Goal: Task Accomplishment & Management: Manage account settings

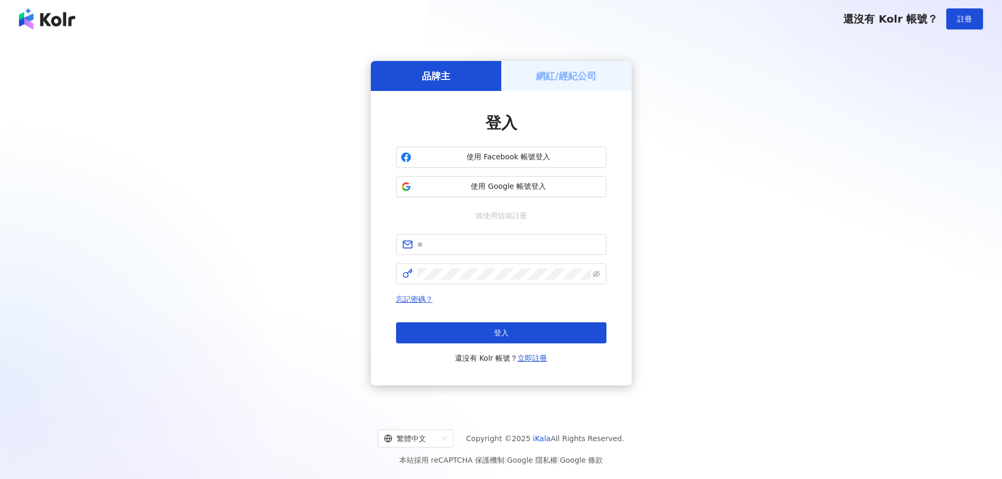
click at [584, 171] on div "使用 Facebook 帳號登入 使用 Google 帳號登入" at bounding box center [501, 172] width 210 height 50
click at [585, 156] on span "使用 Facebook 帳號登入" at bounding box center [508, 157] width 186 height 11
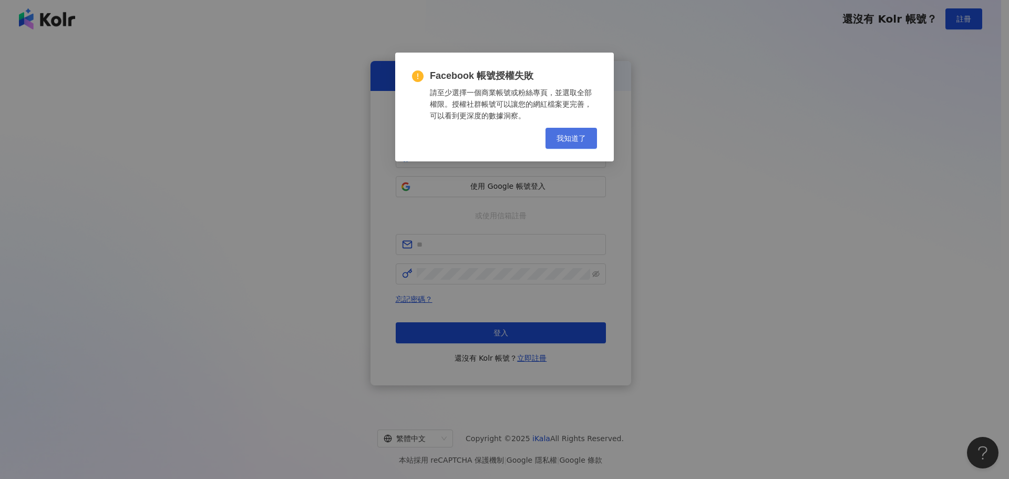
click at [577, 148] on div "Facebook 帳號授權失敗 請至少選擇一個商業帳號或粉絲專頁，並選取全部權限。授權社群帳號可以讓您的網紅檔案更完善，可以看到更深度的數據洞察。 Cance…" at bounding box center [504, 107] width 219 height 109
click at [600, 130] on div "Facebook 帳號授權失敗 請至少選擇一個商業帳號或粉絲專頁，並選取全部權限。授權社群帳號可以讓您的網紅檔案更完善，可以看到更深度的數據洞察。 Cance…" at bounding box center [504, 107] width 219 height 109
drag, startPoint x: 594, startPoint y: 139, endPoint x: 590, endPoint y: 117, distance: 21.9
click at [590, 132] on button "我知道了" at bounding box center [572, 138] width 52 height 21
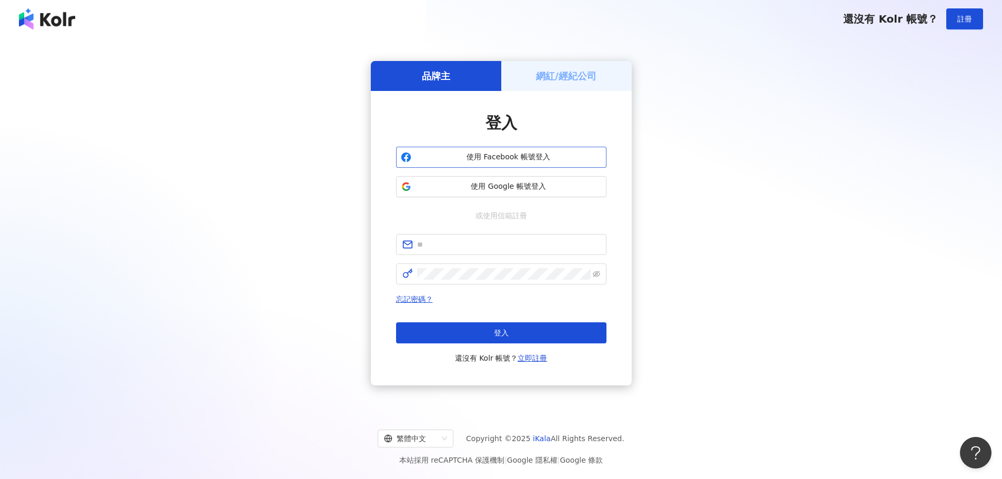
click at [451, 159] on span "使用 Facebook 帳號登入" at bounding box center [508, 157] width 186 height 11
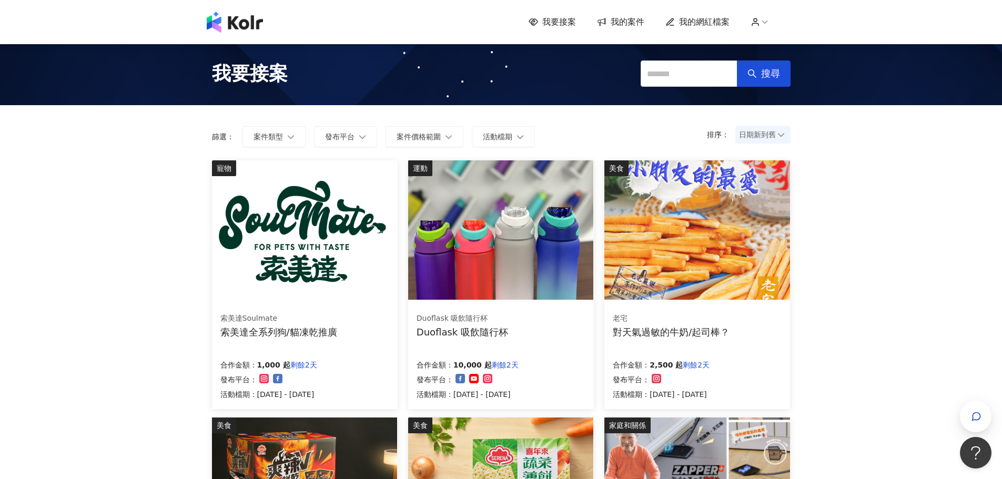
click at [617, 12] on div "我要接案 我的案件 我的網紅檔案" at bounding box center [500, 22] width 599 height 21
click at [617, 22] on span "我的案件" at bounding box center [627, 22] width 34 height 12
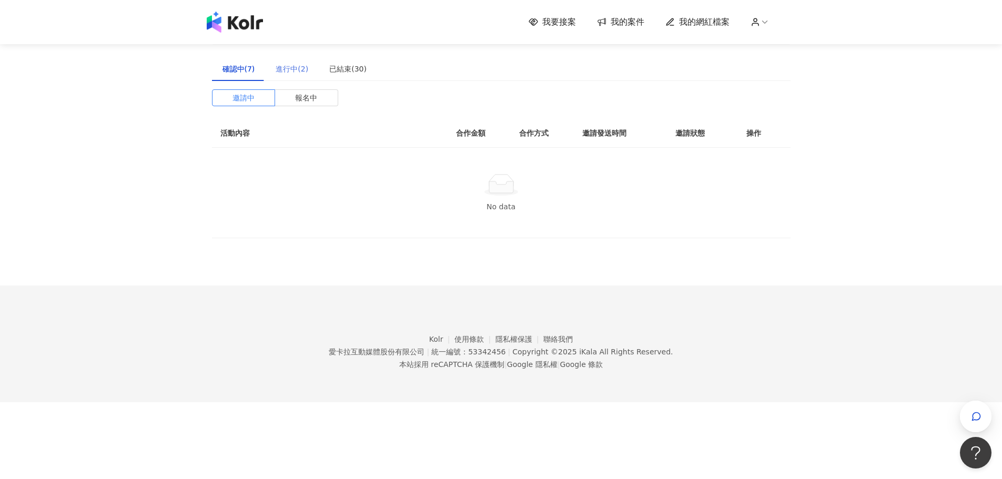
click at [274, 68] on div "進行中(2)" at bounding box center [292, 69] width 54 height 24
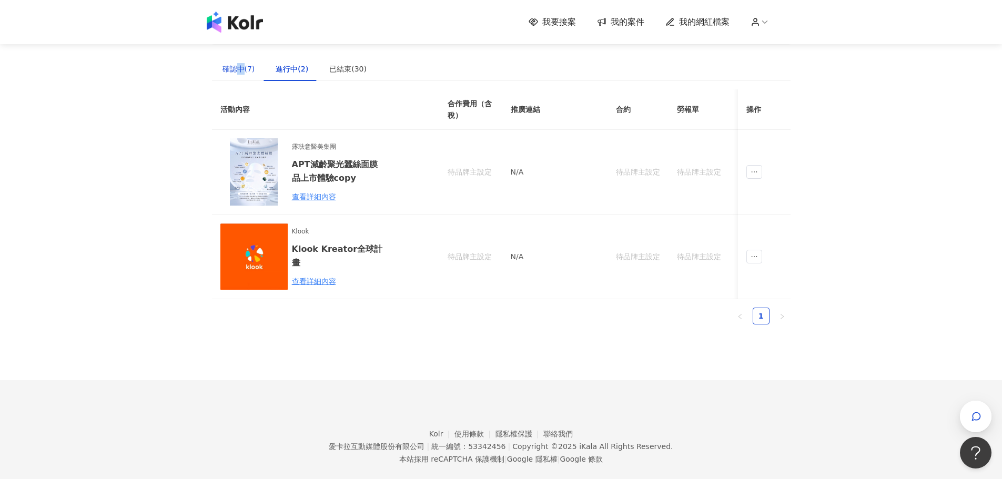
click at [240, 72] on div "確認中(7)" at bounding box center [238, 69] width 33 height 12
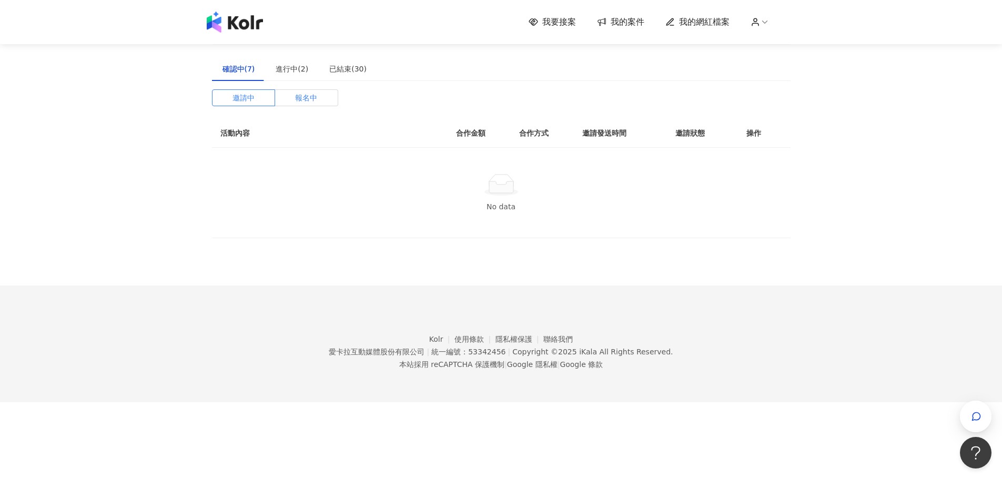
click at [291, 96] on label "報名中" at bounding box center [306, 97] width 63 height 17
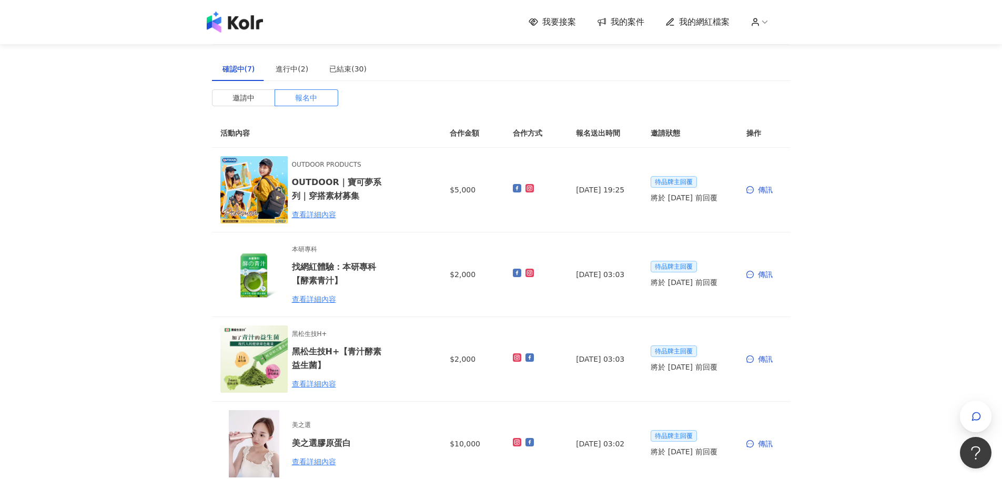
click at [247, 26] on img at bounding box center [235, 22] width 56 height 21
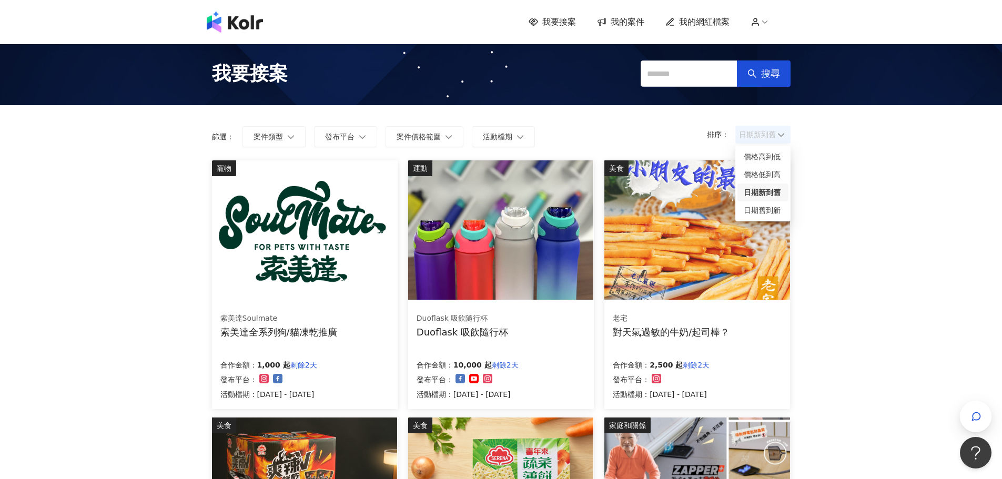
drag, startPoint x: 758, startPoint y: 129, endPoint x: 747, endPoint y: 136, distance: 12.5
click at [755, 133] on span "日期新到舊" at bounding box center [763, 135] width 48 height 16
click at [755, 187] on div "日期新到舊" at bounding box center [762, 193] width 38 height 12
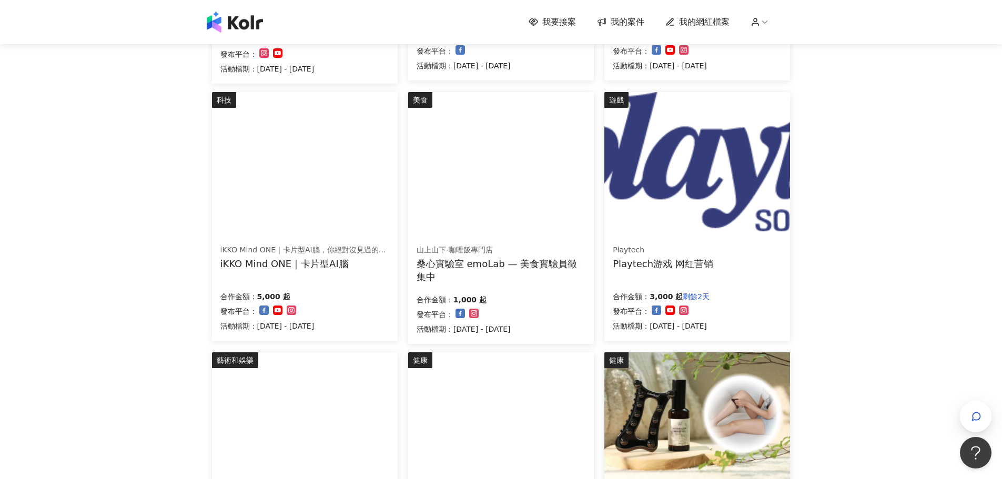
scroll to position [351, 0]
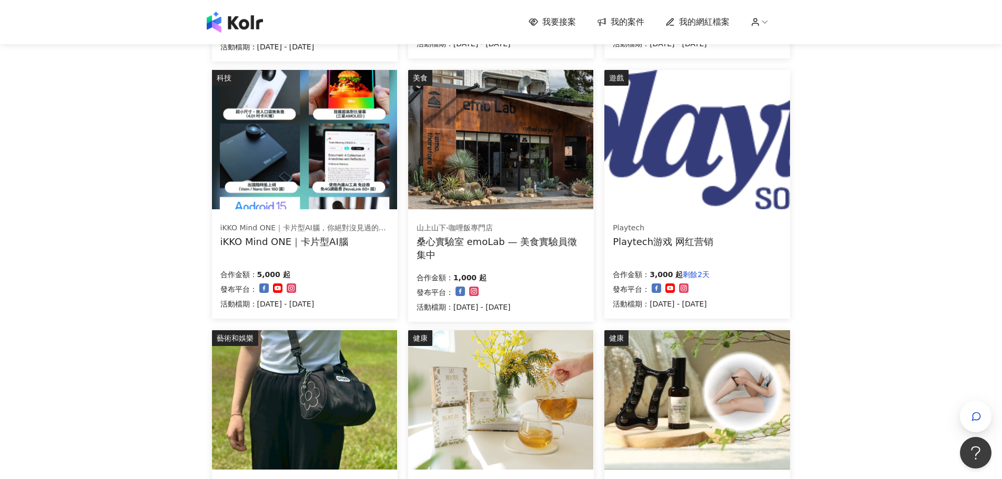
click at [482, 155] on img at bounding box center [500, 139] width 185 height 139
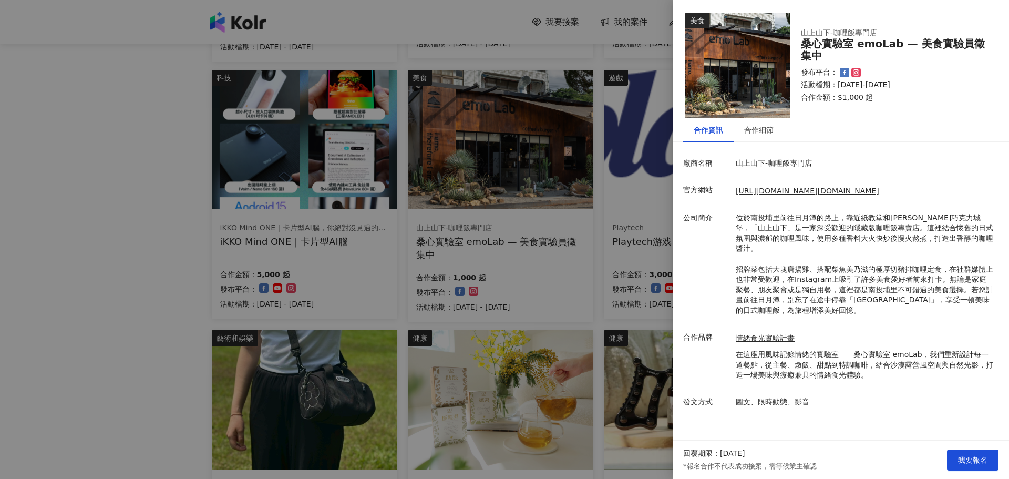
click at [110, 338] on div at bounding box center [504, 239] width 1009 height 479
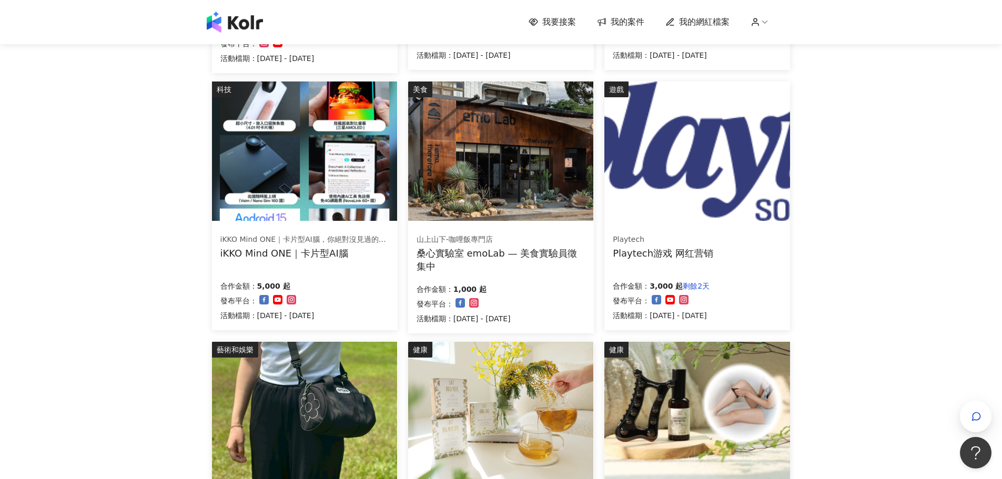
scroll to position [651, 0]
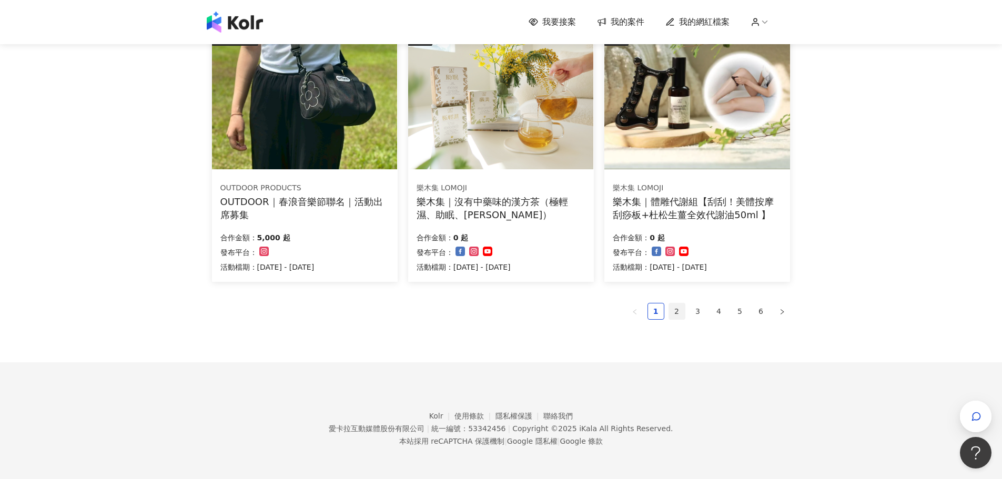
click at [672, 308] on link "2" at bounding box center [677, 311] width 16 height 16
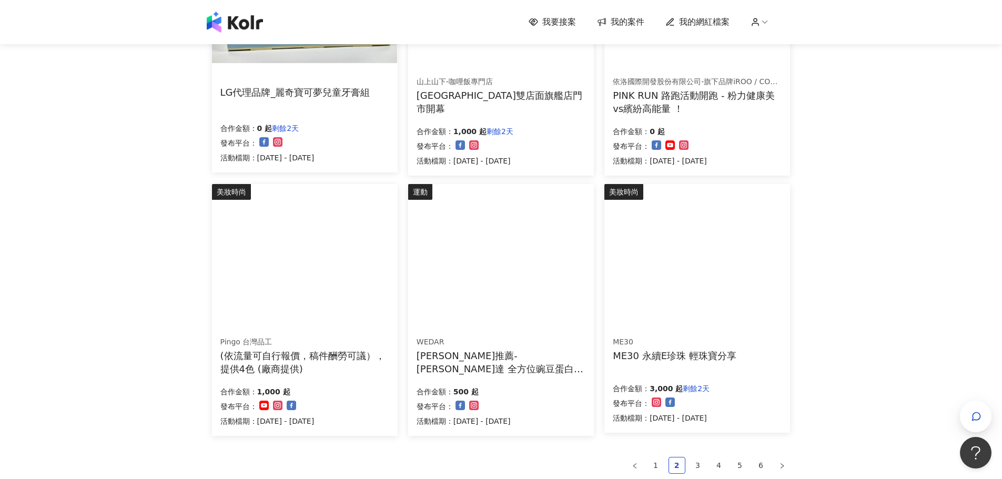
scroll to position [526, 0]
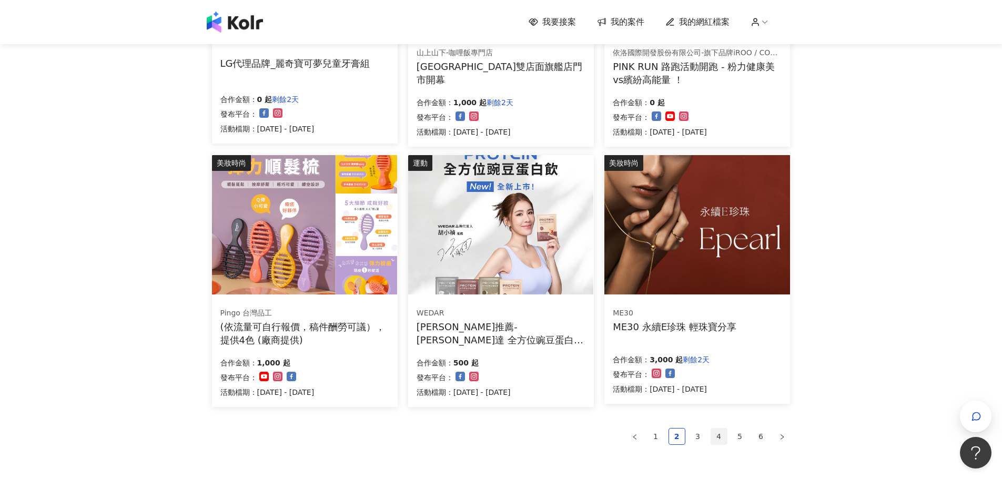
click at [712, 437] on link "4" at bounding box center [719, 437] width 16 height 16
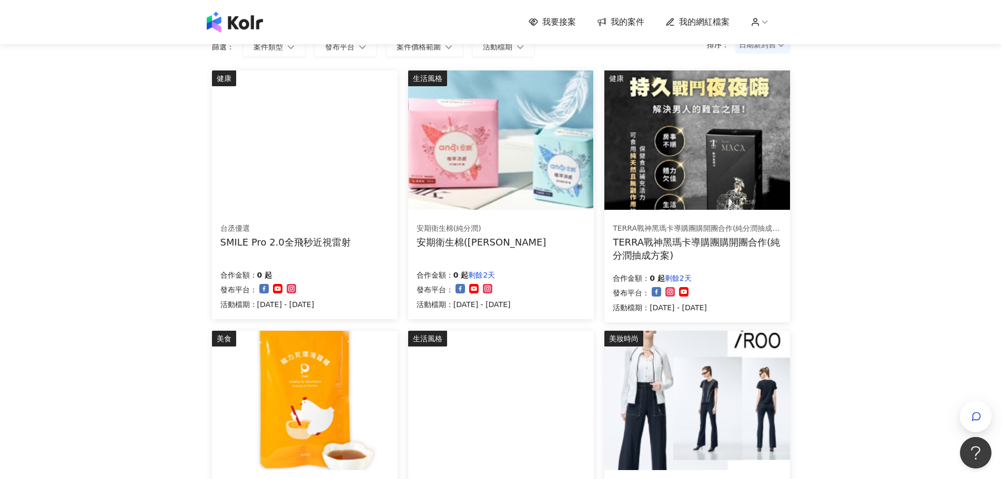
scroll to position [0, 0]
